Goal: Task Accomplishment & Management: Use online tool/utility

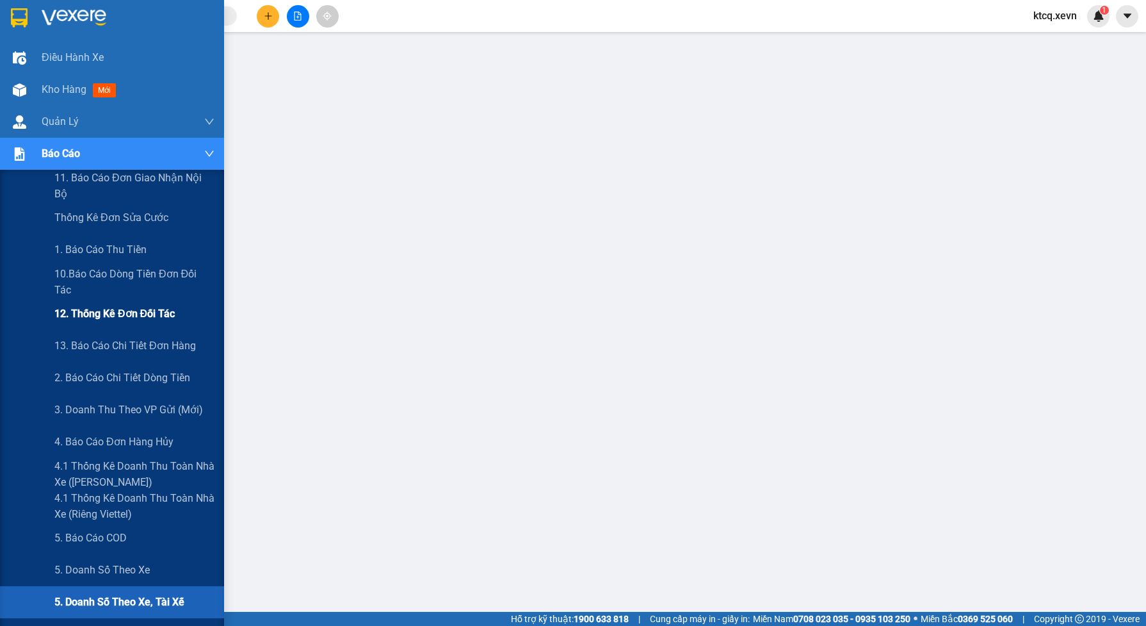
click at [79, 314] on span "12. Thống kê đơn đối tác" at bounding box center [114, 313] width 120 height 16
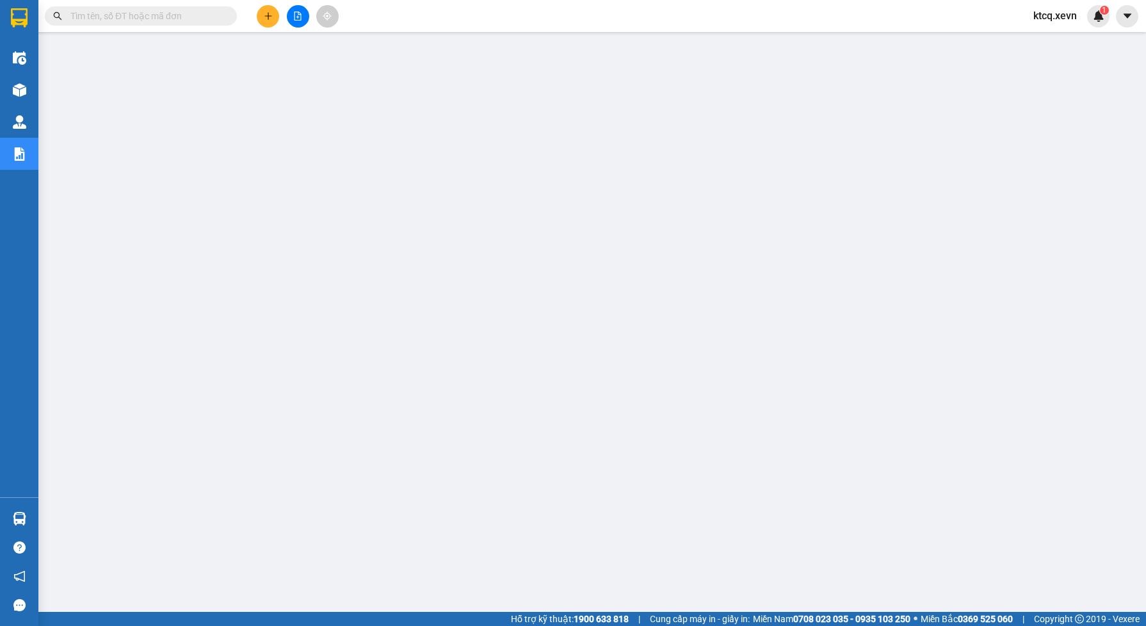
click at [190, 20] on input "text" at bounding box center [145, 16] width 151 height 14
paste input "VPNB1110250092"
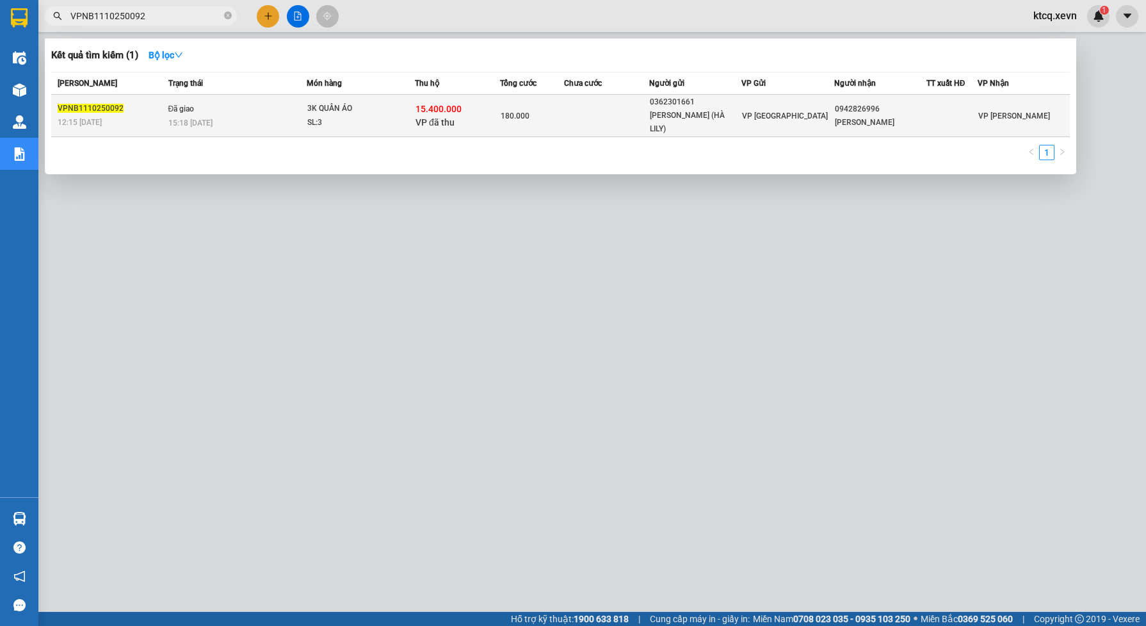
type input "VPNB1110250092"
click at [396, 116] on div "SL: 3" at bounding box center [355, 123] width 96 height 14
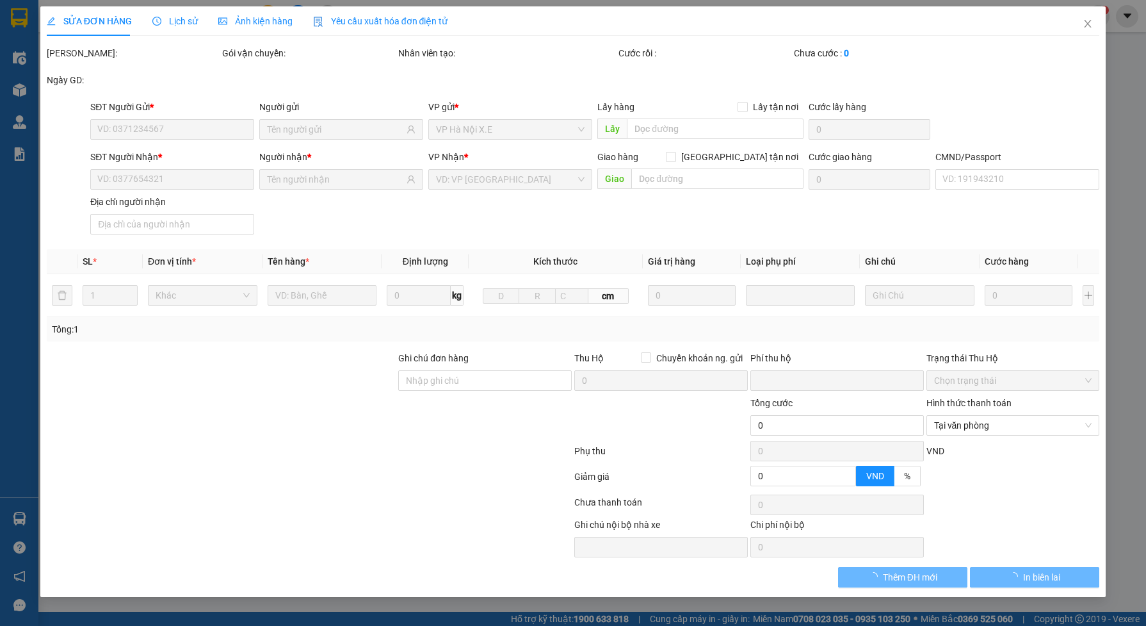
type input "0362301661"
type input "[PERSON_NAME] (HÀ LILY)"
type input "0942826996"
type input "[PERSON_NAME]"
type input "1cc quang thoả"
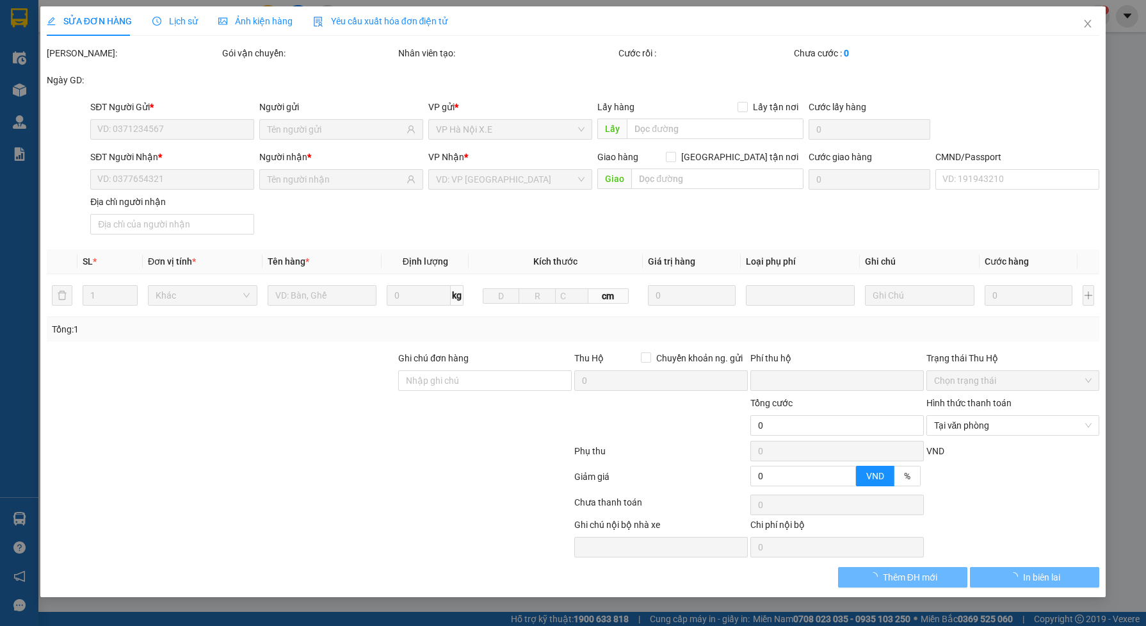
checkbox input "true"
type input "15.400.000"
type input "100.000"
type input "180.000"
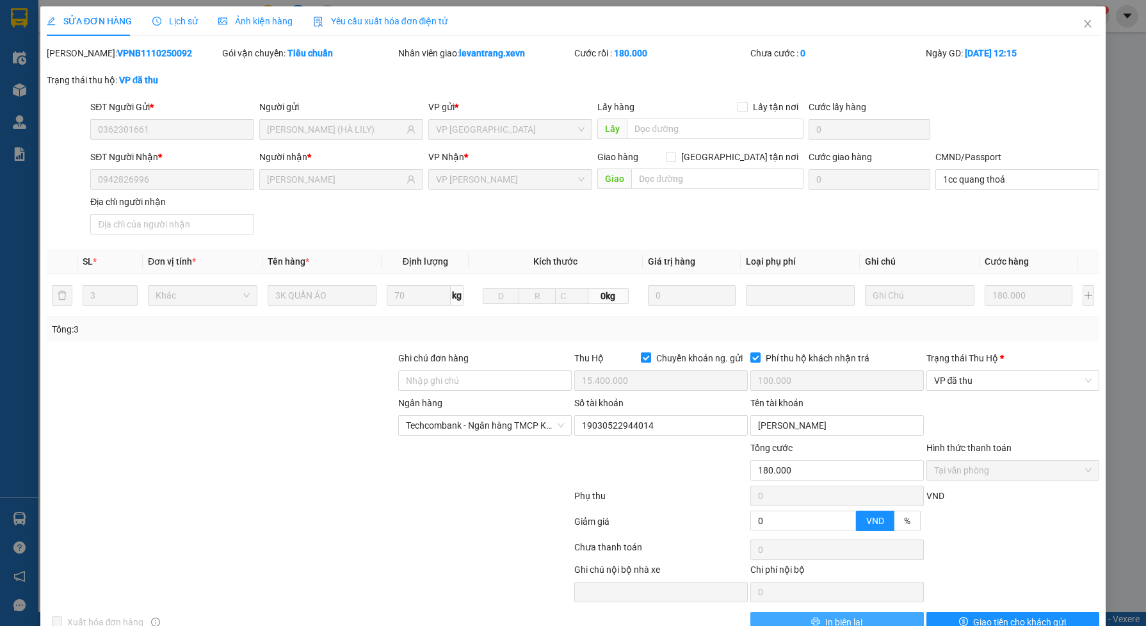
click at [825, 620] on span "In biên lai" at bounding box center [843, 622] width 37 height 14
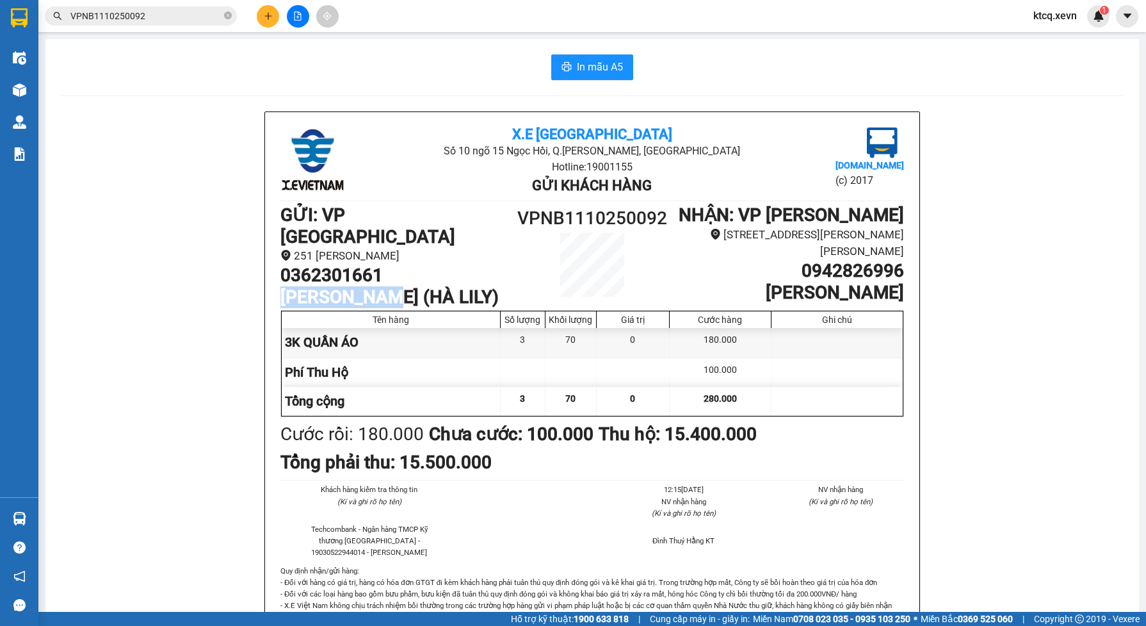
drag, startPoint x: 383, startPoint y: 279, endPoint x: 279, endPoint y: 282, distance: 103.8
click at [280, 286] on h1 "[PERSON_NAME] (HÀ LILY)" at bounding box center [397, 297] width 234 height 22
copy h1 "[PERSON_NAME]"
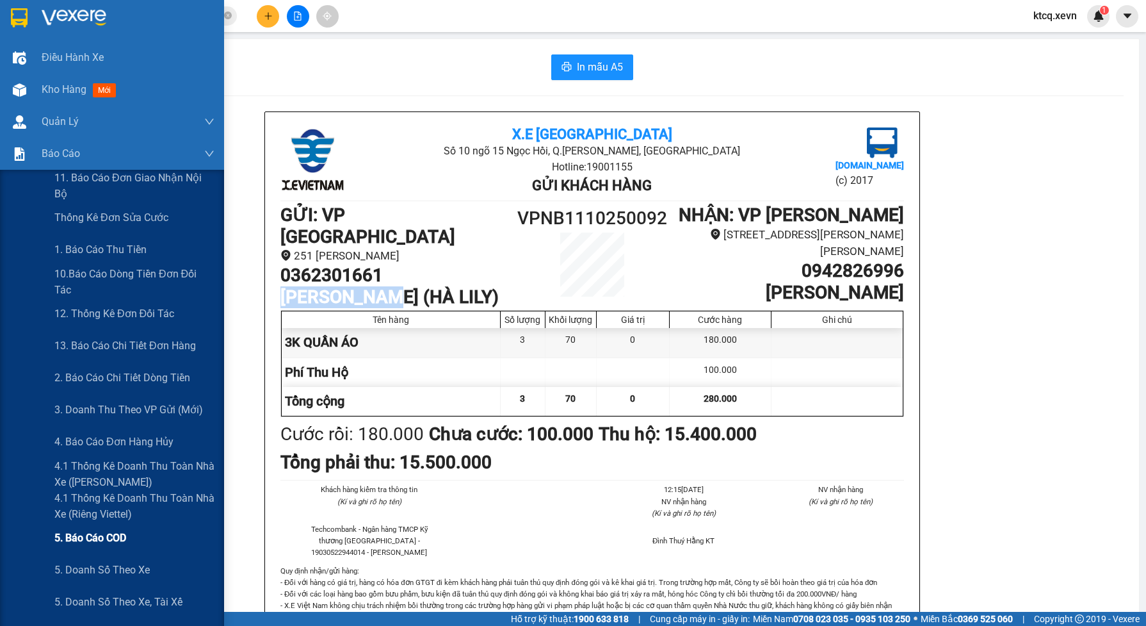
click at [78, 539] on span "5. Báo cáo COD" at bounding box center [90, 538] width 72 height 16
